Goal: Transaction & Acquisition: Subscribe to service/newsletter

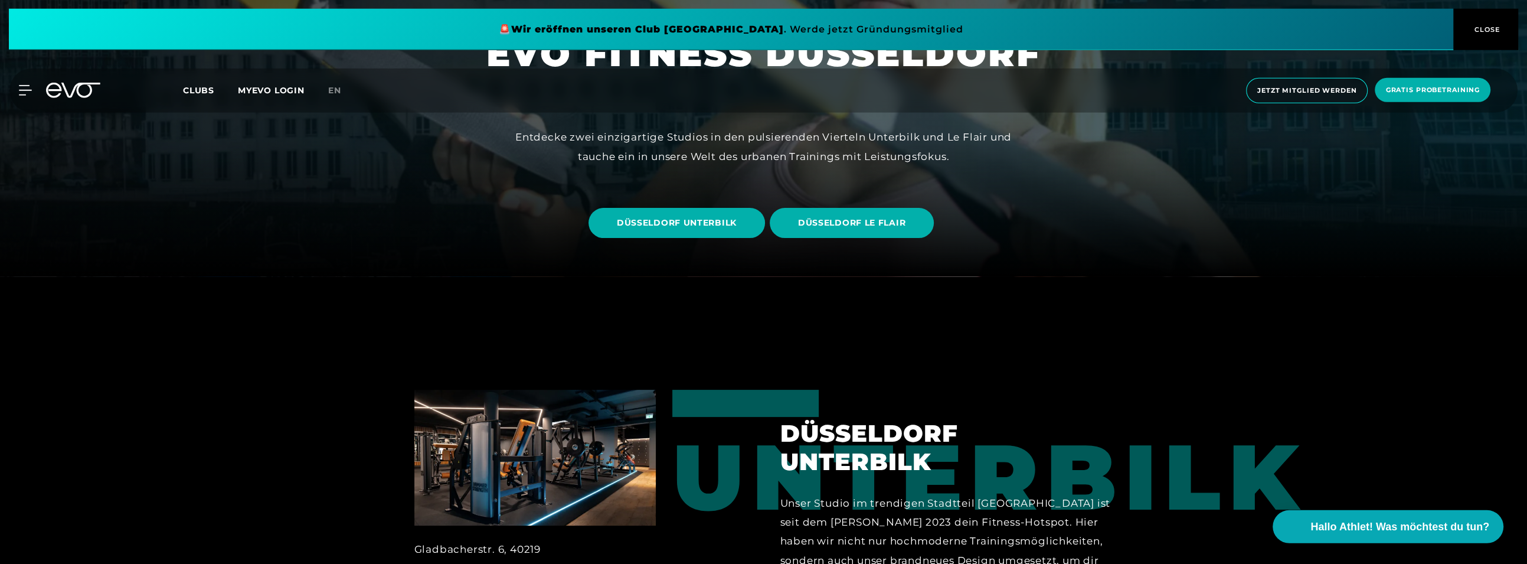
scroll to position [260, 0]
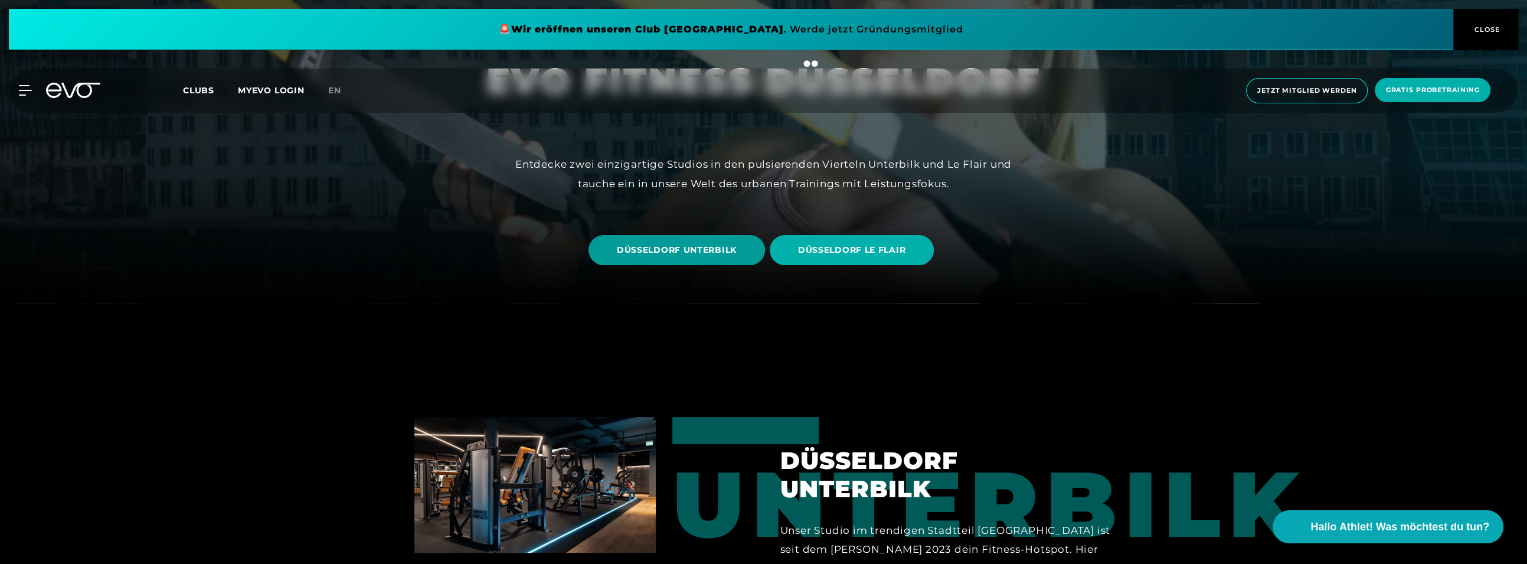
click at [741, 252] on span "DÜSSELDORF UNTERBILK" at bounding box center [677, 250] width 177 height 30
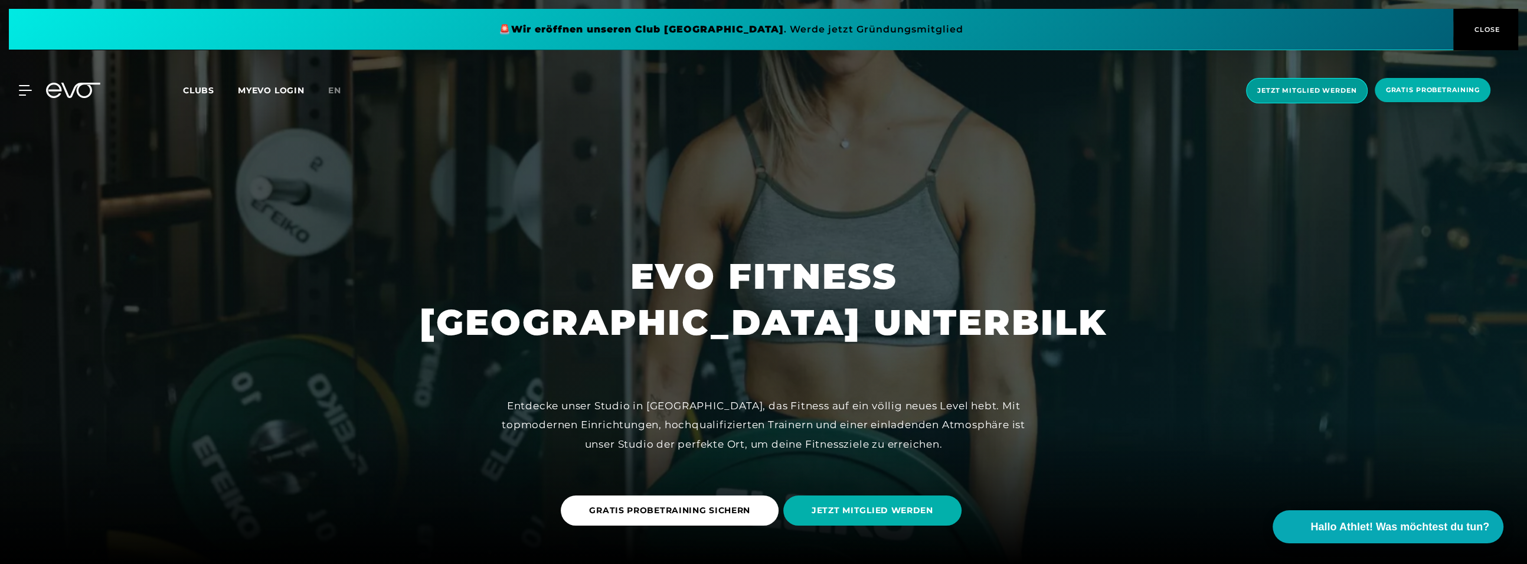
click at [1311, 99] on span "Jetzt Mitglied werden" at bounding box center [1307, 90] width 122 height 25
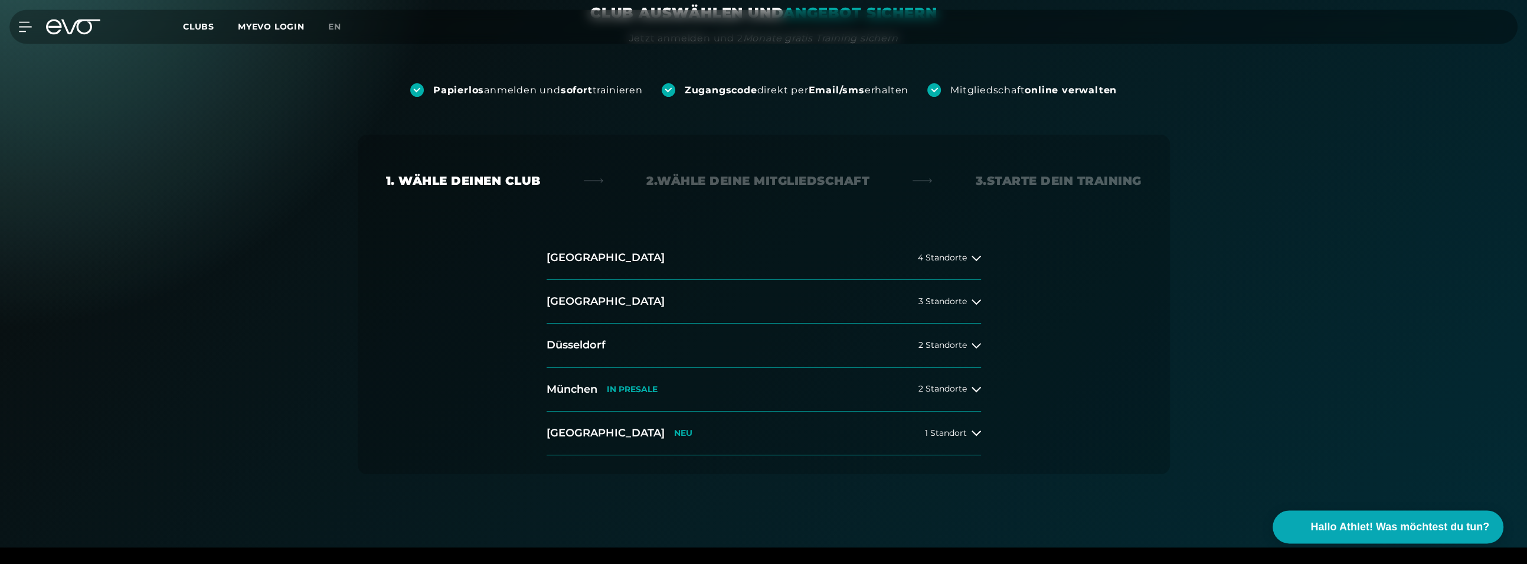
scroll to position [130, 0]
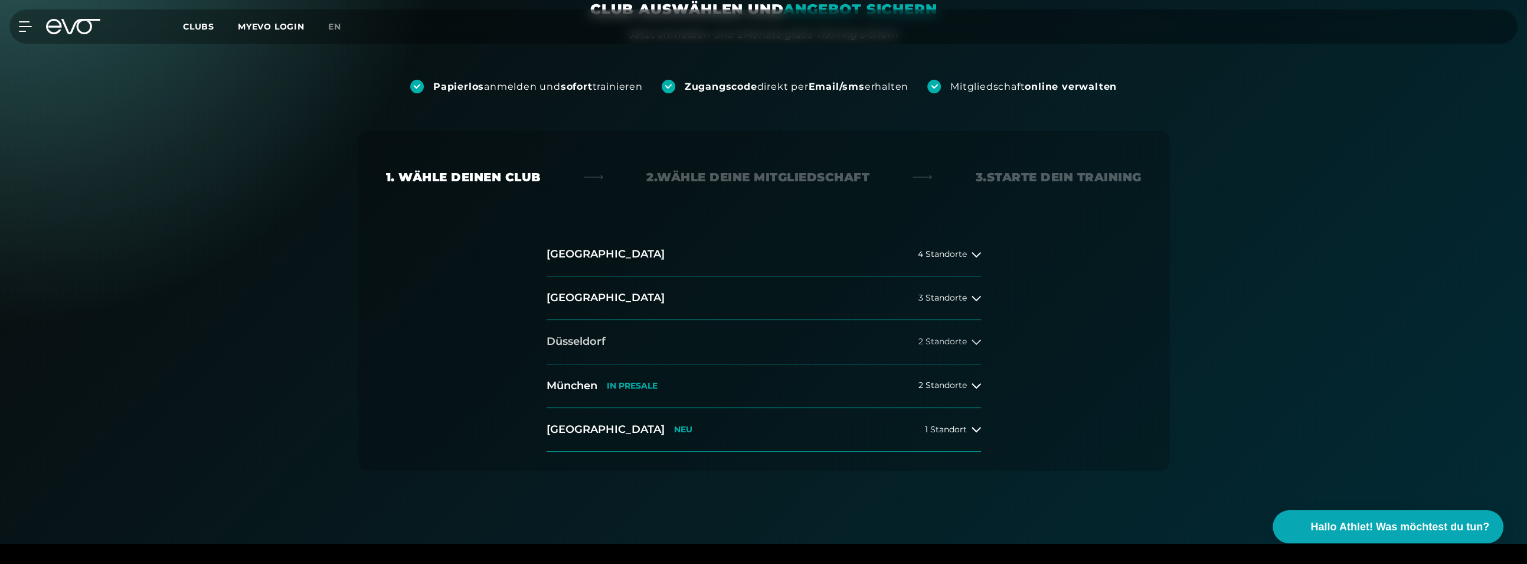
click at [970, 345] on div "2 Standorte" at bounding box center [950, 341] width 63 height 9
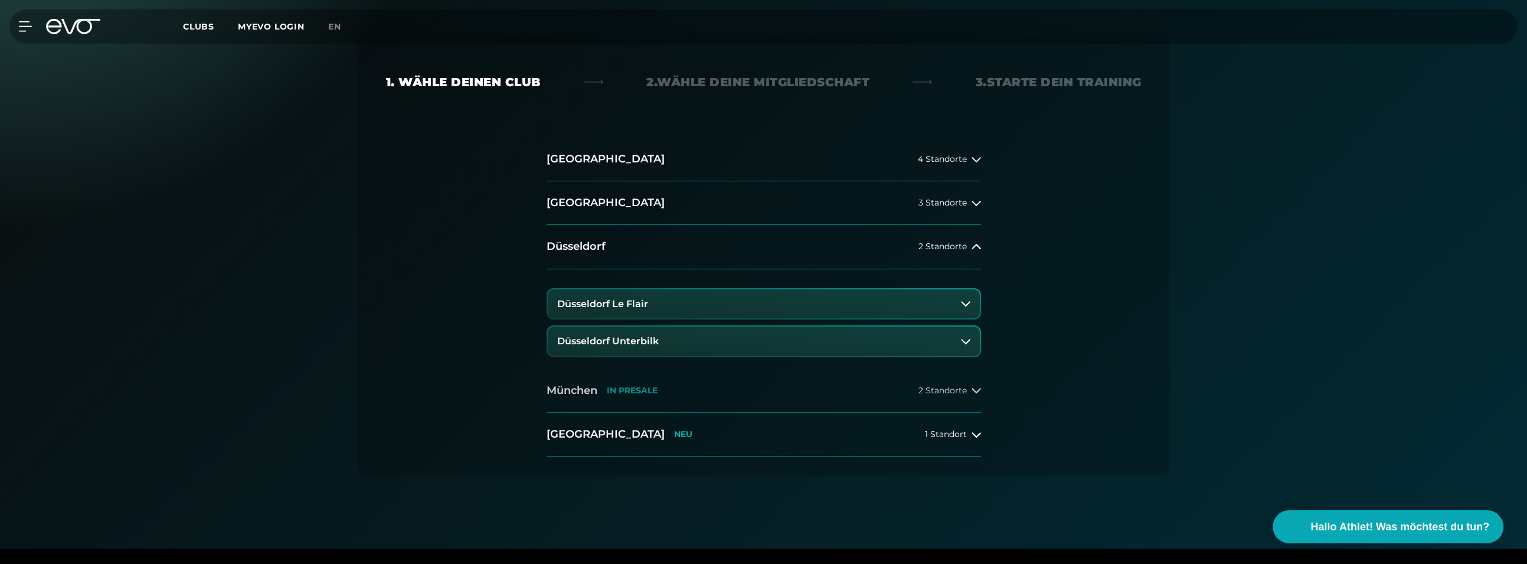
scroll to position [260, 0]
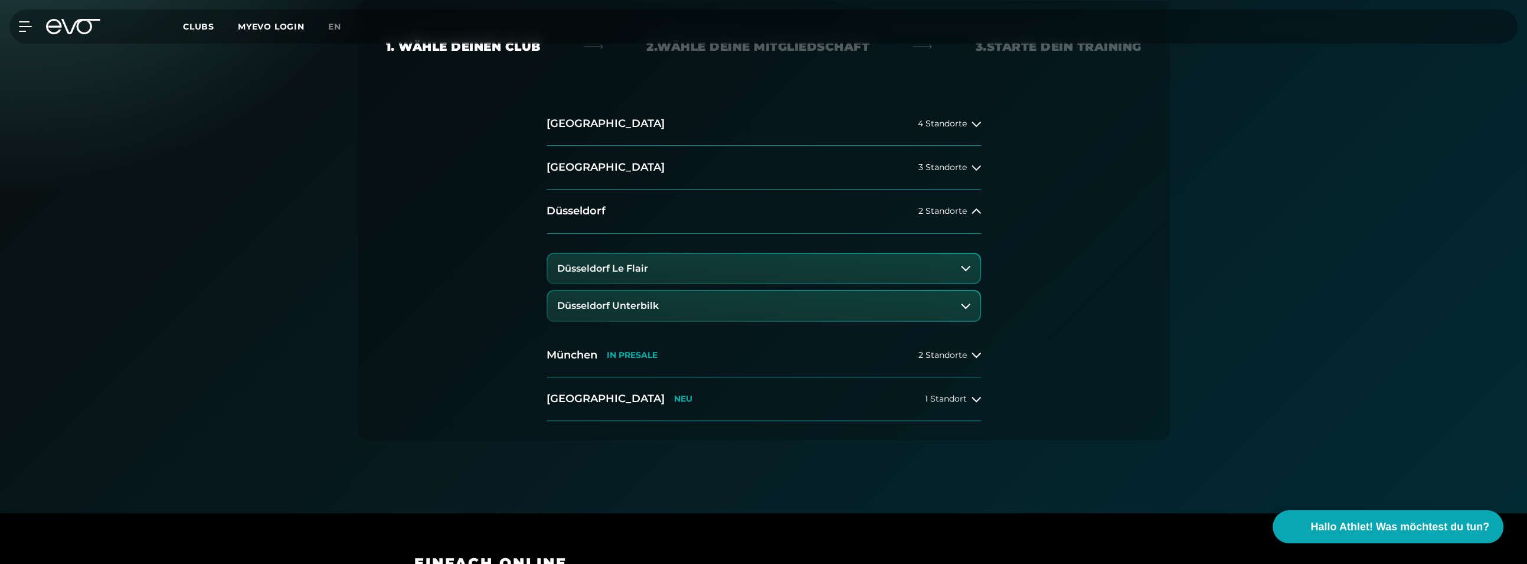
click at [651, 312] on button "Düsseldorf Unterbilk" at bounding box center [764, 306] width 432 height 30
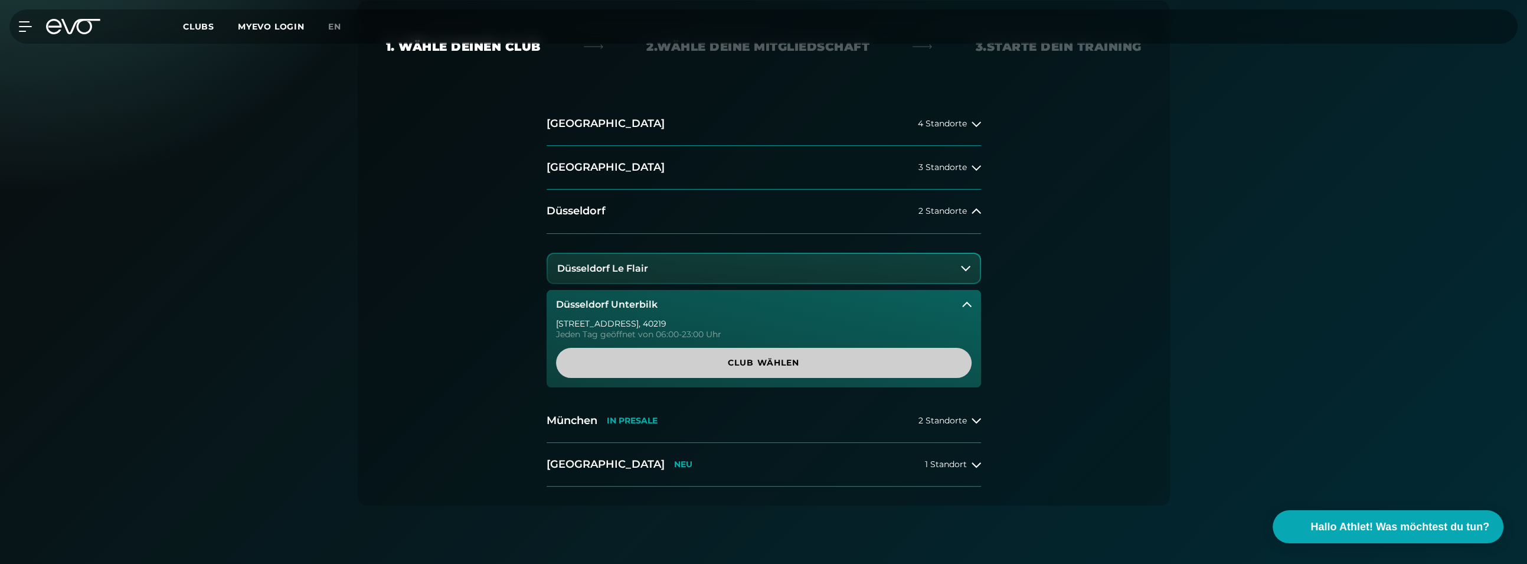
click at [798, 360] on span "Club wählen" at bounding box center [764, 363] width 359 height 12
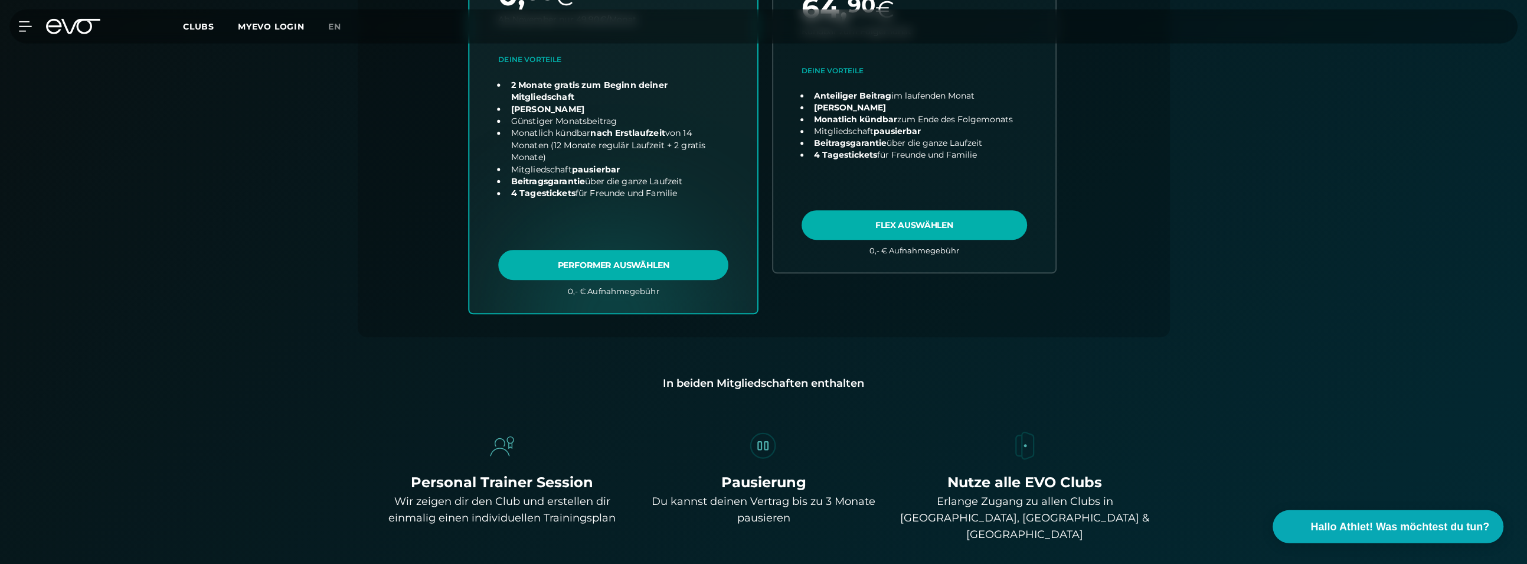
scroll to position [652, 0]
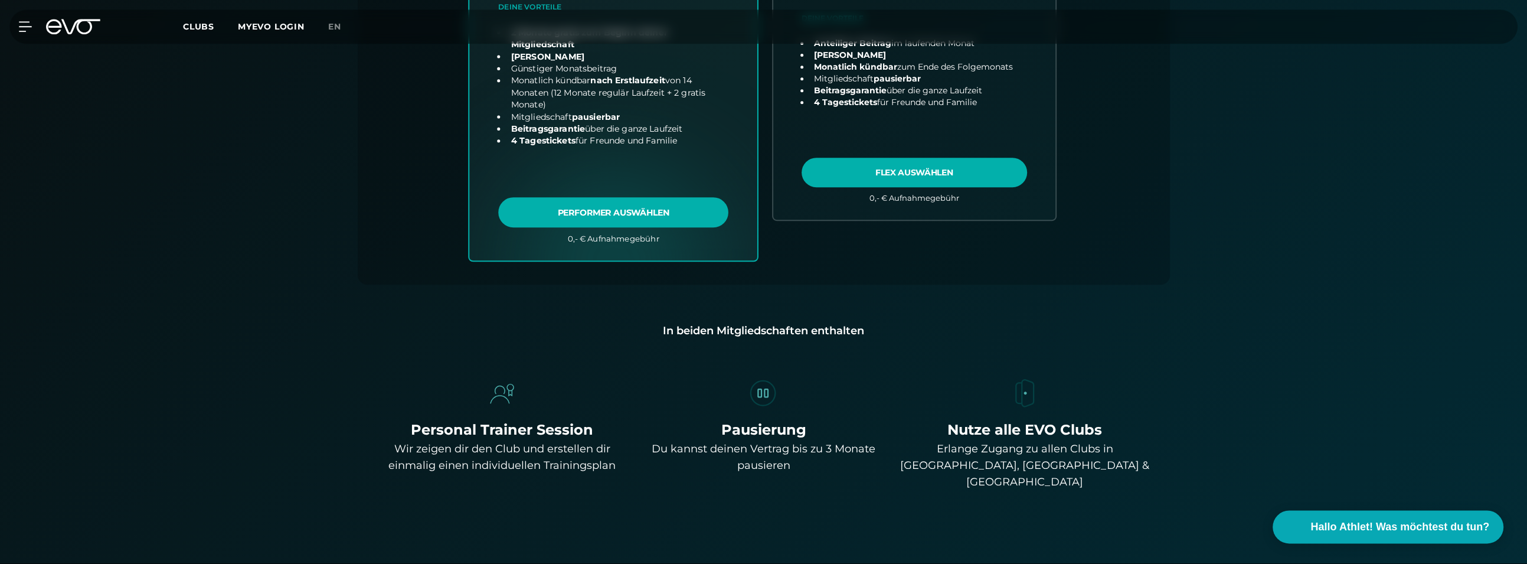
click at [643, 213] on link "choose plan" at bounding box center [613, 15] width 288 height 489
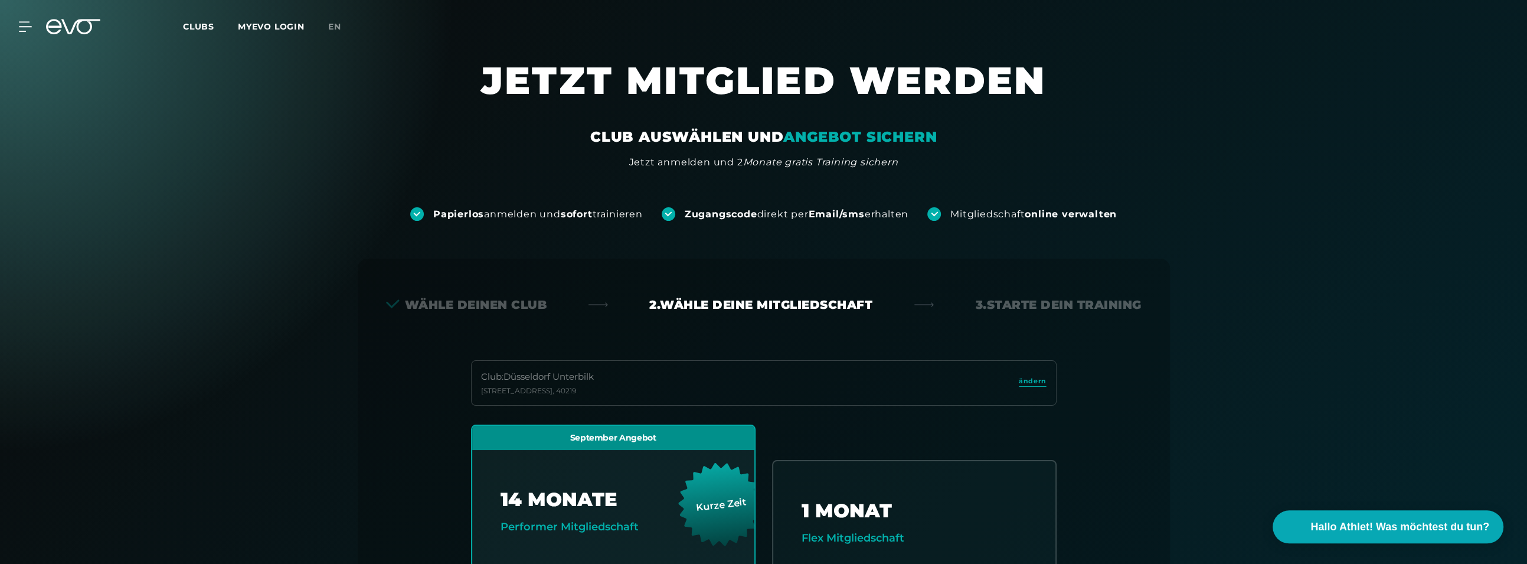
scroll to position [0, 0]
